Goal: Transaction & Acquisition: Download file/media

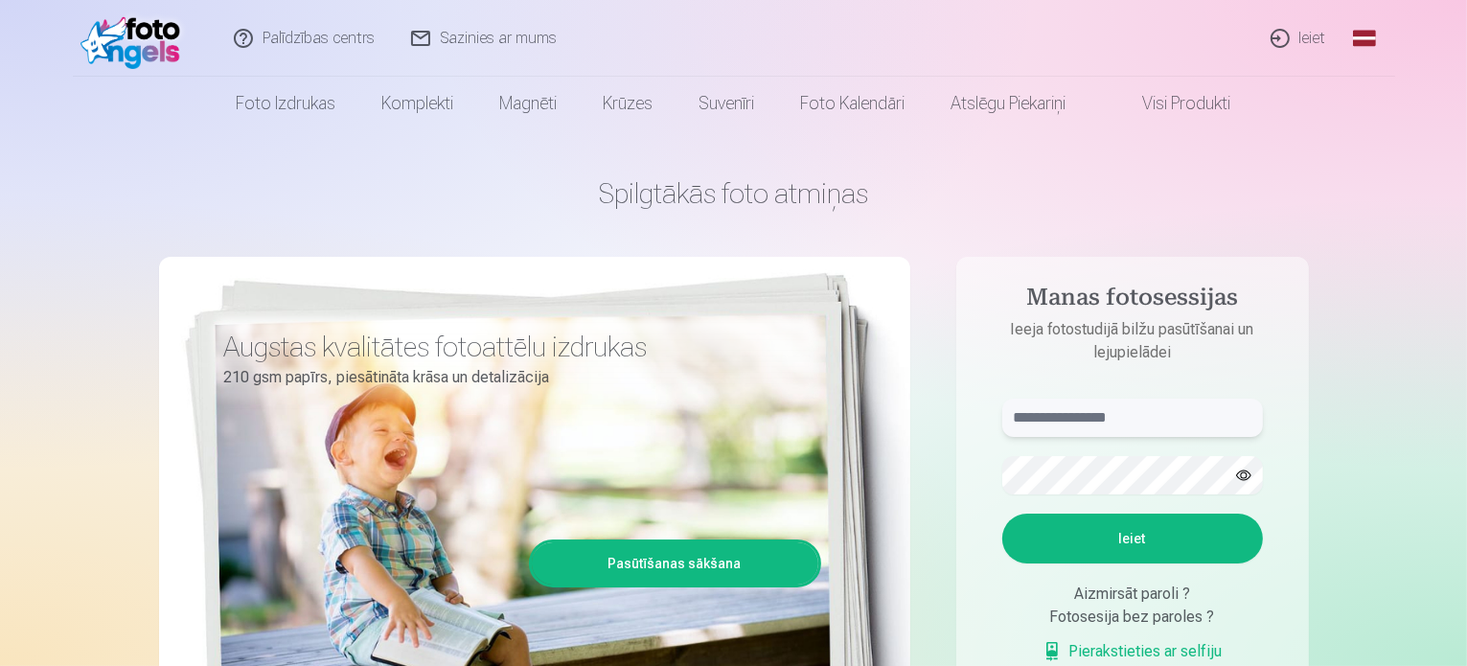
type input "**********"
click at [1110, 541] on button "Ieiet" at bounding box center [1132, 539] width 261 height 50
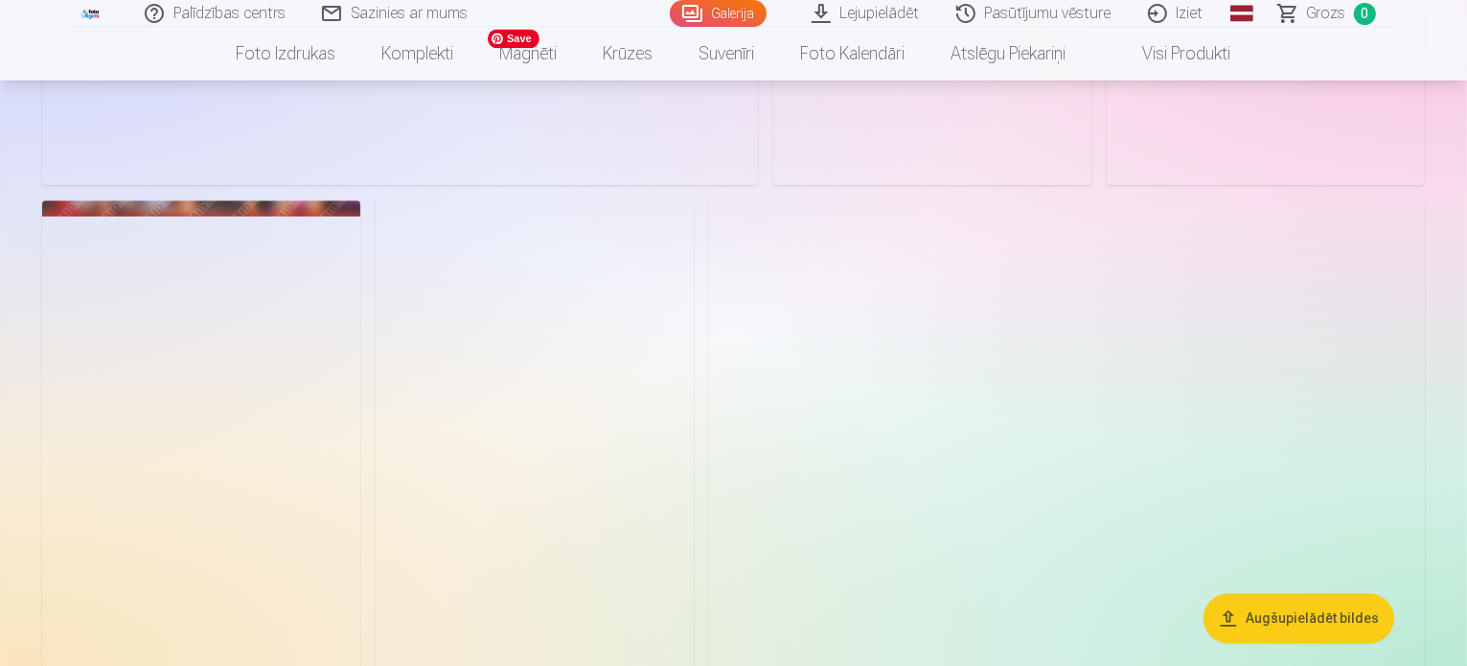
scroll to position [4449, 0]
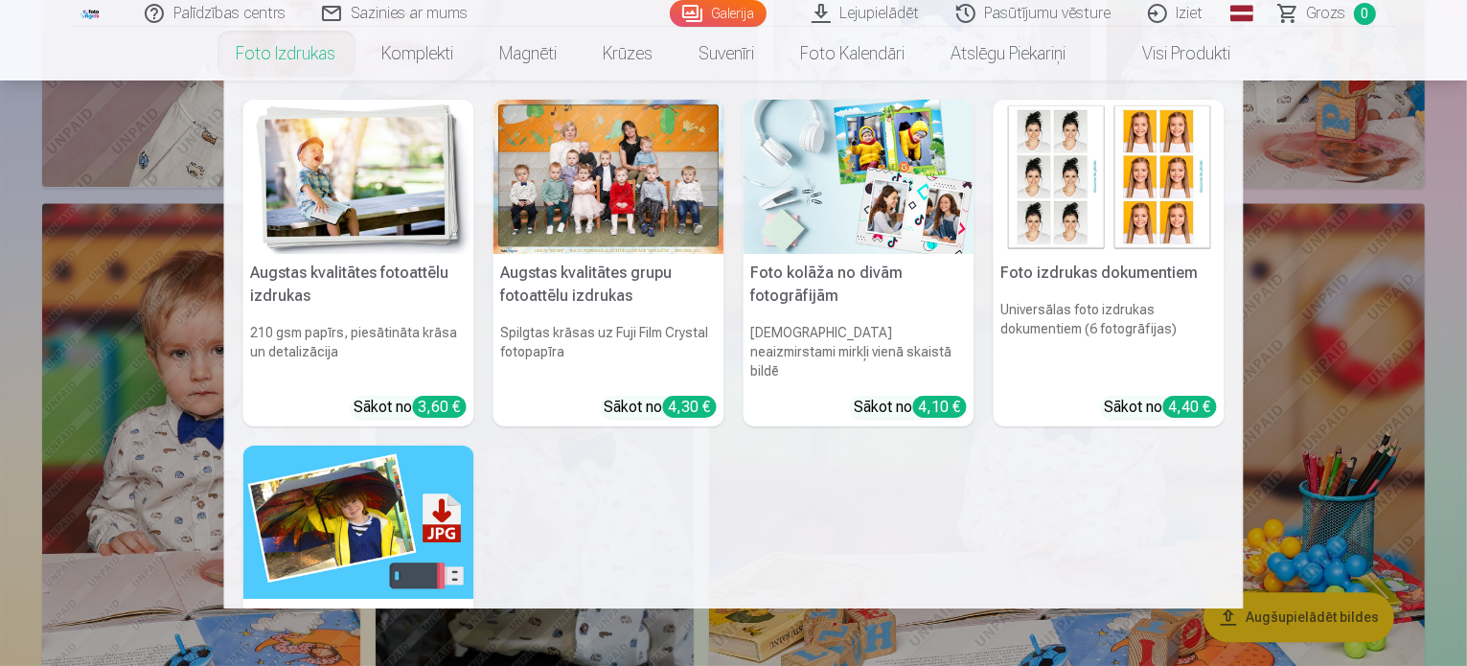
click at [315, 47] on link "Foto izdrukas" at bounding box center [287, 54] width 146 height 54
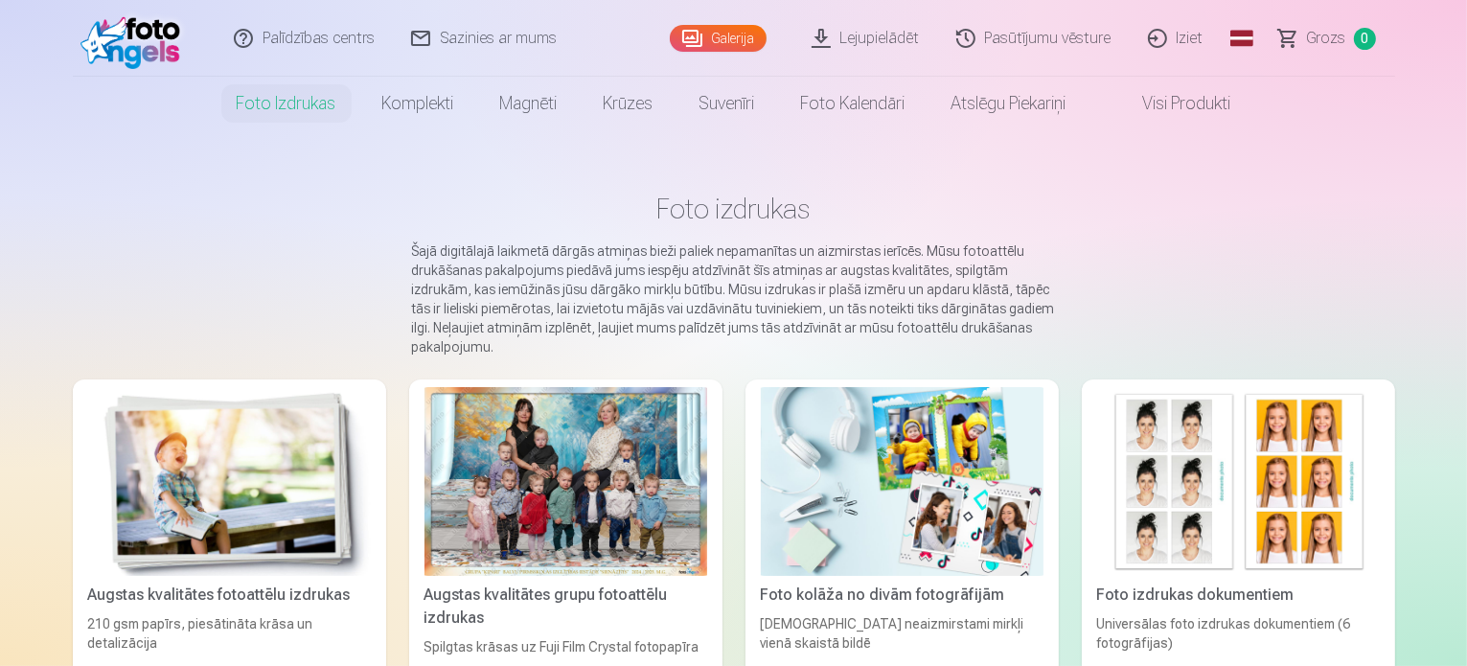
click at [720, 41] on link "Galerija" at bounding box center [718, 38] width 97 height 27
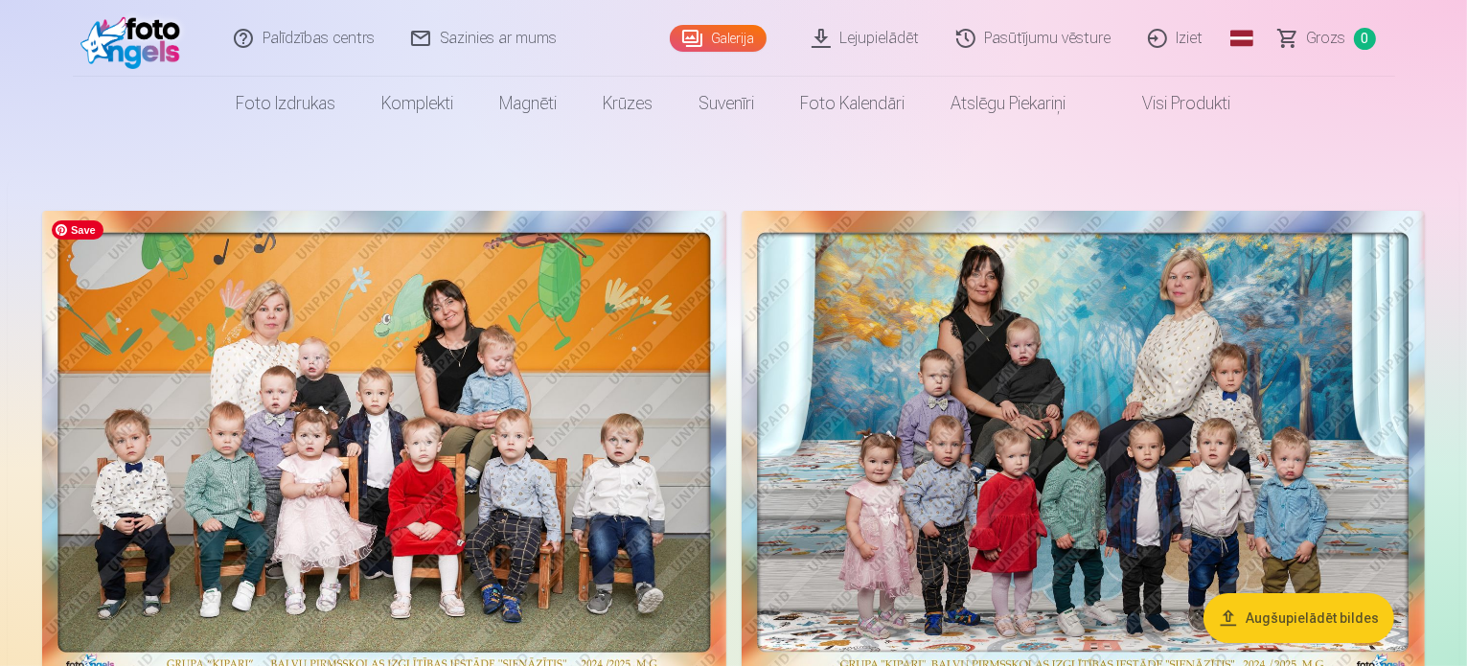
scroll to position [8, 0]
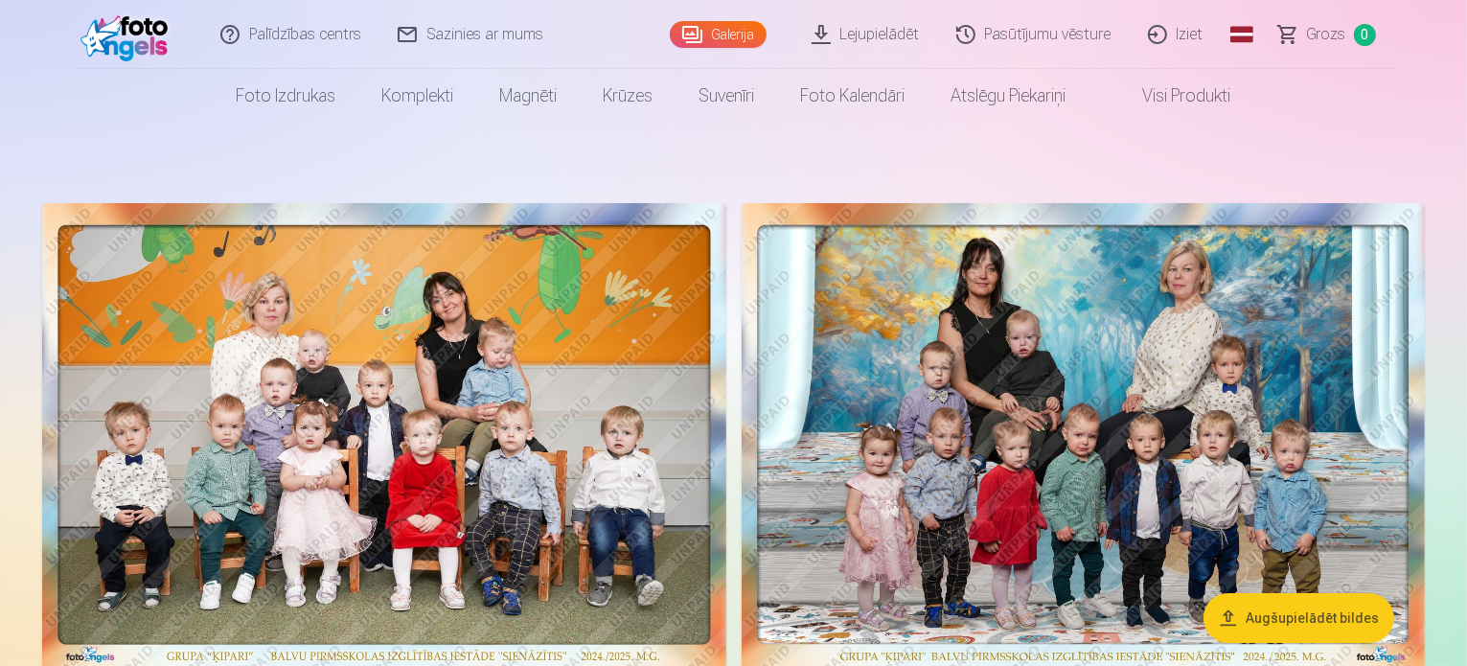
click at [886, 32] on link "Lejupielādēt" at bounding box center [866, 34] width 145 height 69
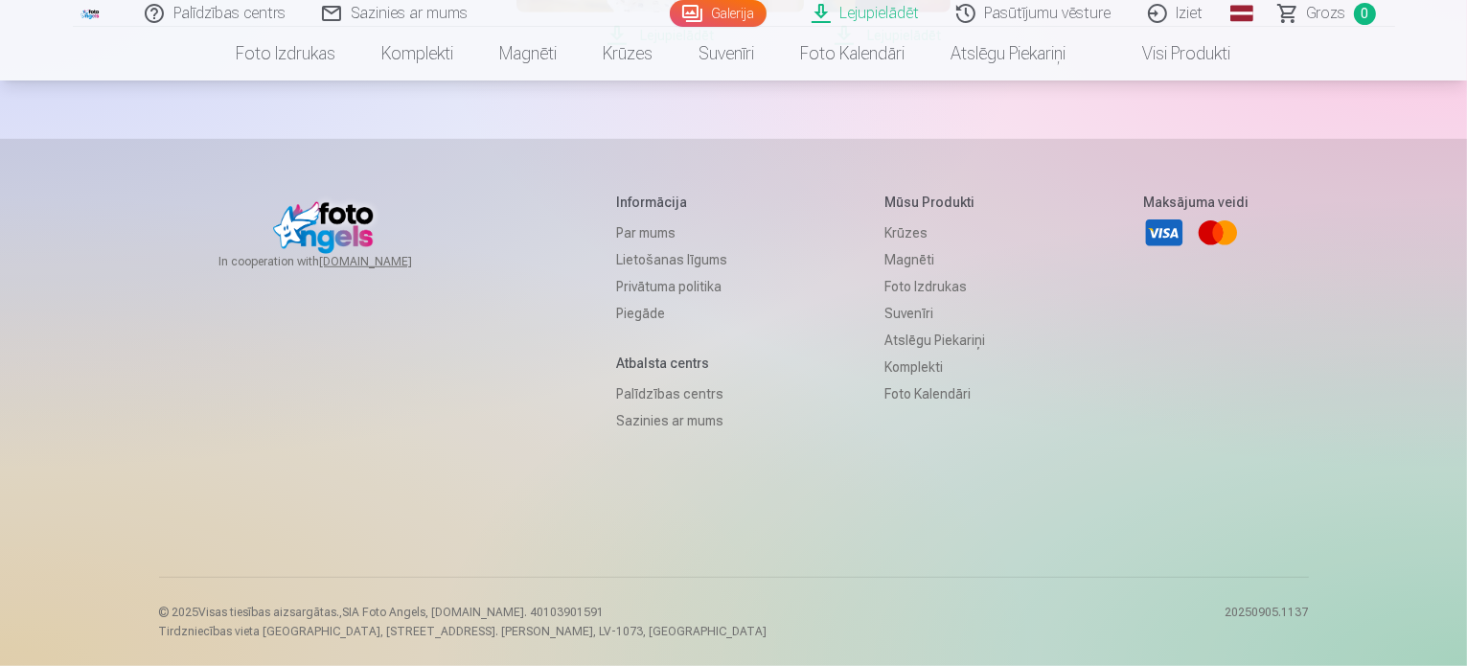
scroll to position [2687, 0]
click at [950, 47] on span "Lejupielādēt" at bounding box center [886, 35] width 127 height 23
click at [804, 47] on span "Lejupielādēt" at bounding box center [659, 35] width 287 height 23
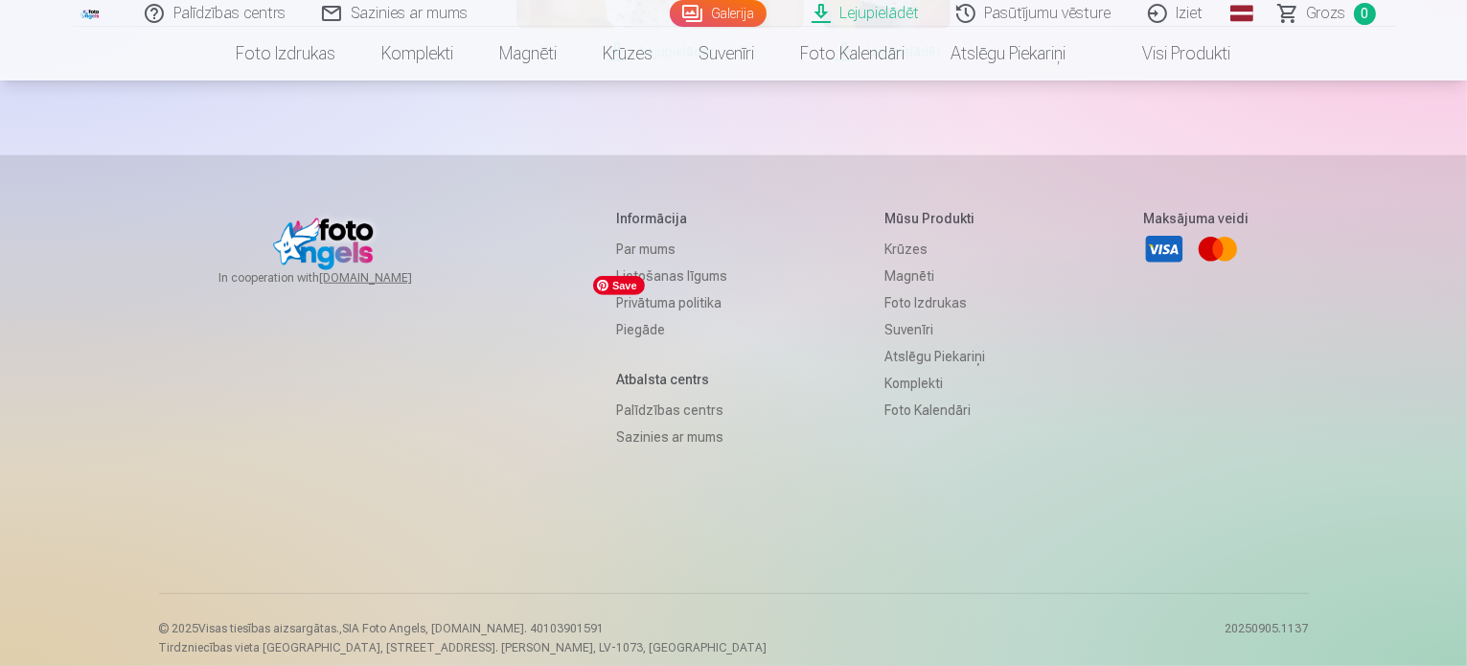
scroll to position [1268, 0]
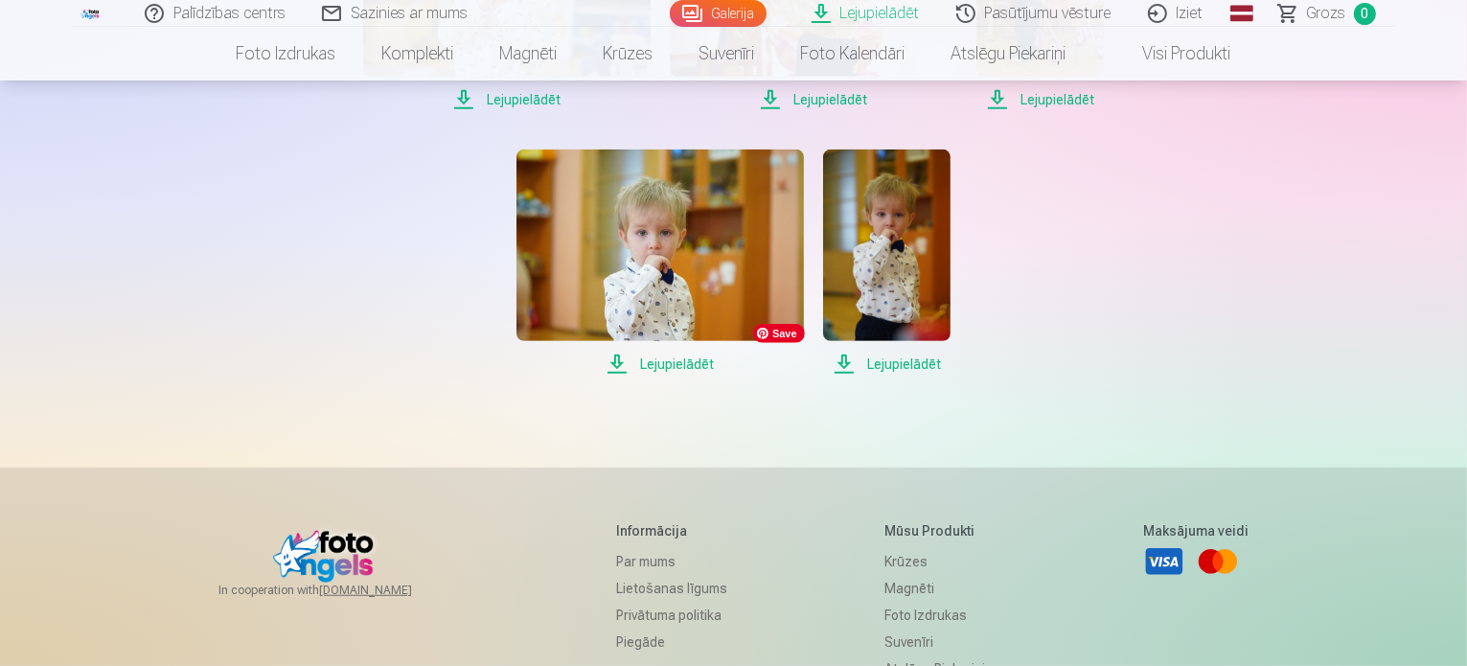
scroll to position [969, 0]
